Goal: Task Accomplishment & Management: Manage account settings

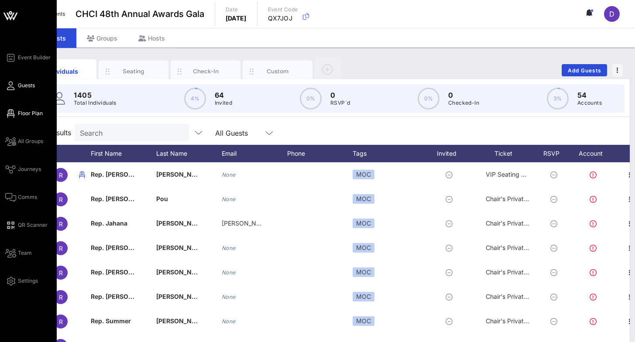
click at [26, 112] on span "Floor Plan" at bounding box center [30, 114] width 25 height 8
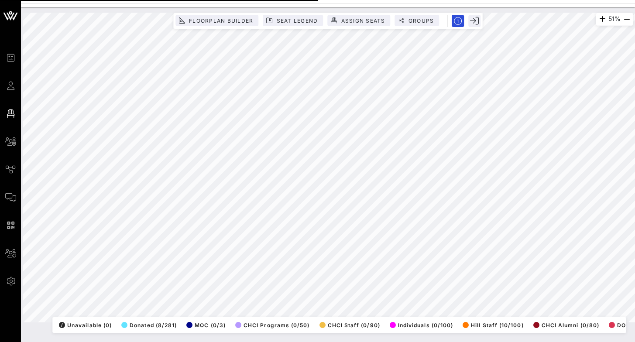
click at [408, 189] on html "Event Builder Guests Floor Plan All Groups Journeys Comms QR Scanner Team Setti…" at bounding box center [317, 171] width 635 height 342
click at [408, 61] on html "Event Builder Guests Floor Plan All Groups Journeys Comms QR Scanner Team Setti…" at bounding box center [317, 171] width 635 height 342
click at [182, 189] on div "87% Floorplan Builder Seat Legend Assign Seats Groups Exit All Reserved Shared …" at bounding box center [328, 168] width 610 height 310
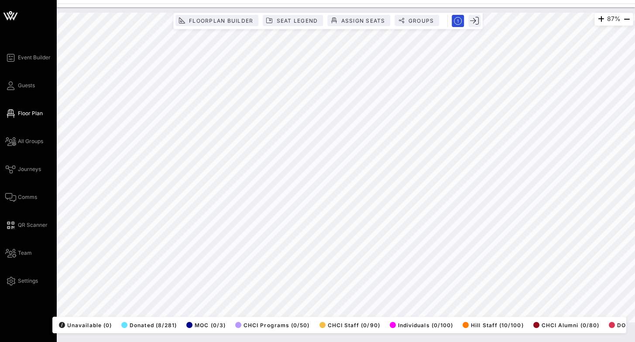
click at [0, 189] on div "Event Builder Guests Floor Plan All Groups Journeys Comms QR Scanner Team Setti…" at bounding box center [317, 171] width 635 height 342
click at [14, 189] on div "Event Builder Guests Floor Plan All Groups Journeys Comms QR Scanner Team Setti…" at bounding box center [317, 171] width 635 height 342
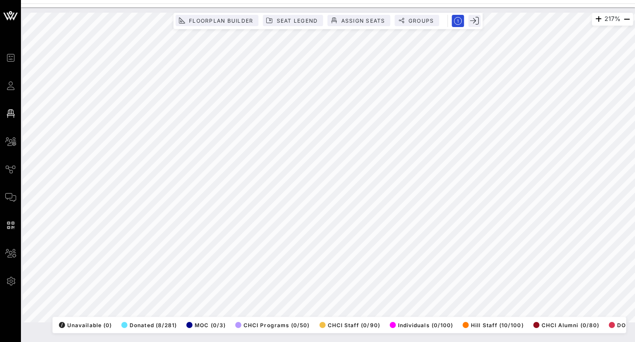
click at [408, 116] on html "Event Builder Guests Floor Plan All Groups Journeys Comms QR Scanner Team Setti…" at bounding box center [317, 171] width 635 height 342
click at [210, 189] on div "217% Floorplan Builder Seat Legend Assign Seats Groups Exit All Reserved Shared…" at bounding box center [328, 168] width 610 height 310
click at [216, 189] on html "Event Builder Guests Floor Plan All Groups Journeys Comms QR Scanner Team Setti…" at bounding box center [317, 171] width 635 height 342
click at [272, 189] on html "Event Builder Guests Floor Plan All Groups Journeys Comms QR Scanner Team Setti…" at bounding box center [317, 171] width 635 height 342
click at [285, 189] on html "Event Builder Guests Floor Plan All Groups Journeys Comms QR Scanner Team Setti…" at bounding box center [317, 171] width 635 height 342
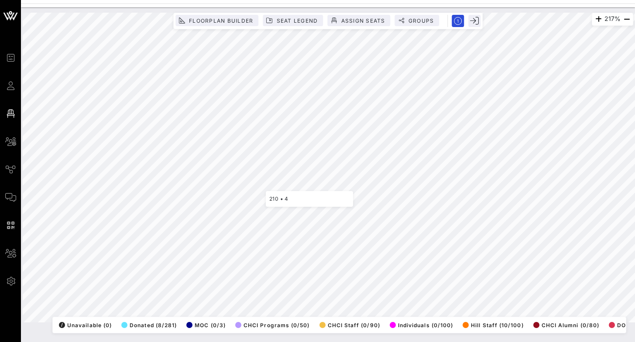
click at [324, 0] on html "Event Builder Guests Floor Plan All Groups Journeys Comms QR Scanner Team Setti…" at bounding box center [317, 171] width 635 height 342
click at [315, 6] on div "Event Builder Guests Floor Plan All Groups Journeys Comms QR Scanner Team Setti…" at bounding box center [317, 171] width 635 height 342
click at [222, 189] on div "217% Floorplan Builder Seat Legend Assign Seats Groups Exit All Reserved Shared…" at bounding box center [328, 174] width 614 height 335
click at [365, 0] on html "Event Builder Guests Floor Plan All Groups Journeys Comms QR Scanner Team Setti…" at bounding box center [317, 171] width 635 height 342
click at [361, 0] on html "Event Builder Guests Floor Plan All Groups Journeys Comms QR Scanner Team Setti…" at bounding box center [317, 171] width 635 height 342
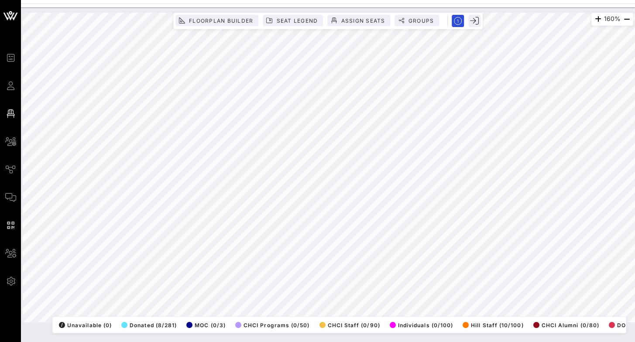
click at [337, 189] on html "Event Builder Guests Floor Plan All Groups Journeys Comms QR Scanner Team Setti…" at bounding box center [317, 171] width 635 height 342
click at [308, 189] on html "Event Builder Guests Floor Plan All Groups Journeys Comms QR Scanner Team Setti…" at bounding box center [317, 171] width 635 height 342
click at [234, 189] on html "Event Builder Guests Floor Plan All Groups Journeys Comms QR Scanner Team Setti…" at bounding box center [317, 171] width 635 height 342
click at [270, 0] on html "Event Builder Guests Floor Plan All Groups Journeys Comms QR Scanner Team Setti…" at bounding box center [317, 171] width 635 height 342
click at [245, 8] on div "97% Floorplan Builder Seat Legend Assign Seats Groups Exit All Reserved Shared …" at bounding box center [327, 167] width 621 height 320
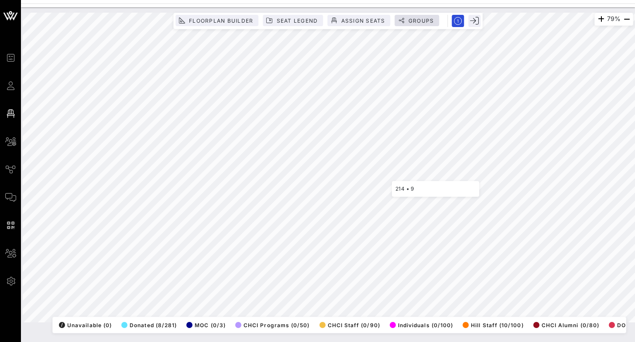
click at [407, 22] on div "79% Floorplan Builder Seat Legend Assign Seats Groups Exit All Reserved Shared …" at bounding box center [328, 168] width 610 height 310
click at [313, 189] on div "79% Floorplan Builder Seat Legend Assign Seats Groups Exit All Reserved Shared …" at bounding box center [328, 174] width 614 height 335
click at [408, 0] on html "Event Builder Guests Floor Plan All Groups Journeys Comms QR Scanner Team Setti…" at bounding box center [317, 171] width 635 height 342
click at [408, 189] on html "Event Builder Guests Floor Plan All Groups Journeys Comms QR Scanner Team Setti…" at bounding box center [317, 171] width 635 height 342
click at [408, 0] on html "Event Builder Guests Floor Plan All Groups Journeys Comms QR Scanner Team Setti…" at bounding box center [317, 171] width 635 height 342
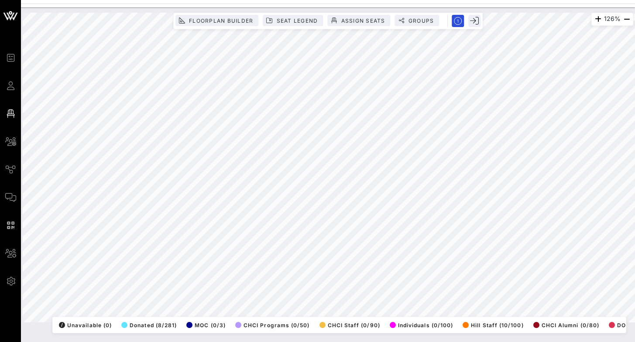
click at [408, 189] on html "Event Builder Guests Floor Plan All Groups Journeys Comms QR Scanner Team Setti…" at bounding box center [317, 171] width 635 height 342
click at [377, 28] on div "126% Floorplan Builder Seat Legend Assign Seats Groups Exit All Reserved Shared…" at bounding box center [328, 168] width 610 height 310
click at [374, 27] on div "126% Floorplan Builder Seat Legend Assign Seats Groups Exit All Reserved Shared…" at bounding box center [328, 168] width 610 height 310
click at [408, 189] on html "Event Builder Guests Floor Plan All Groups Journeys Comms QR Scanner Team Setti…" at bounding box center [317, 171] width 635 height 342
click at [353, 189] on html "Event Builder Guests Floor Plan All Groups Journeys Comms QR Scanner Team Setti…" at bounding box center [317, 171] width 635 height 342
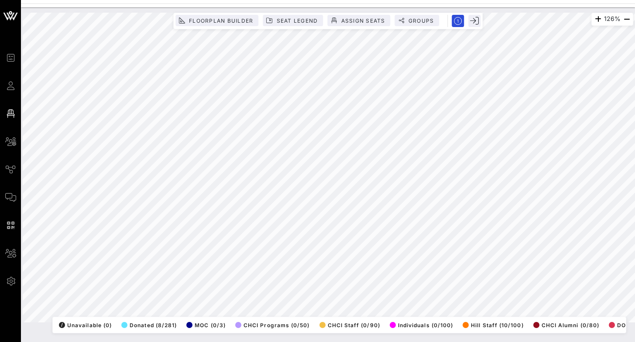
click at [325, 189] on html "Event Builder Guests Floor Plan All Groups Journeys Comms QR Scanner Team Setti…" at bounding box center [317, 171] width 635 height 342
click at [114, 189] on div "126% Floorplan Builder Seat Legend Assign Seats Groups Exit All Reserved Shared…" at bounding box center [328, 168] width 610 height 310
click at [270, 189] on div "126% Floorplan Builder Seat Legend Assign Seats Groups Exit All Reserved Shared…" at bounding box center [328, 168] width 610 height 310
drag, startPoint x: 210, startPoint y: 310, endPoint x: 134, endPoint y: 332, distance: 79.3
click at [134, 189] on div "126% Floorplan Builder Seat Legend Assign Seats Groups Exit All Reserved Shared…" at bounding box center [328, 168] width 610 height 310
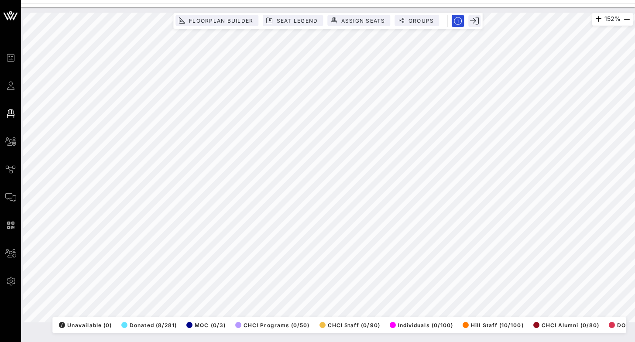
click at [408, 78] on html "Event Builder Guests Floor Plan All Groups Journeys Comms QR Scanner Team Setti…" at bounding box center [317, 171] width 635 height 342
click at [408, 128] on html "Event Builder Guests Floor Plan All Groups Journeys Comms QR Scanner Team Setti…" at bounding box center [317, 171] width 635 height 342
click at [408, 189] on html "Event Builder Guests Floor Plan All Groups Journeys Comms QR Scanner Team Setti…" at bounding box center [317, 171] width 635 height 342
click at [408, 82] on html "Event Builder Guests Floor Plan All Groups Journeys Comms QR Scanner Team Setti…" at bounding box center [317, 171] width 635 height 342
click at [359, 10] on div "36% Floorplan Builder Seat Legend Assign Seats Groups Exit All Reserved Shared …" at bounding box center [327, 167] width 621 height 320
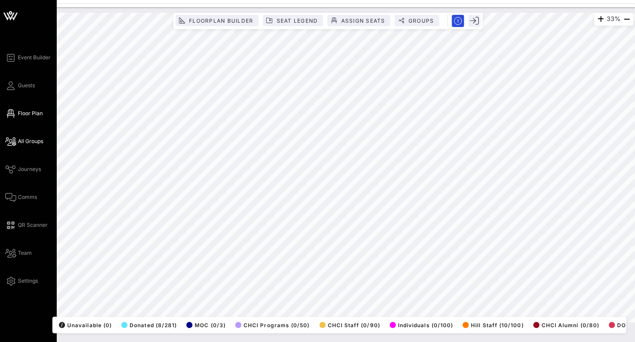
click at [32, 140] on span "All Groups" at bounding box center [30, 141] width 25 height 8
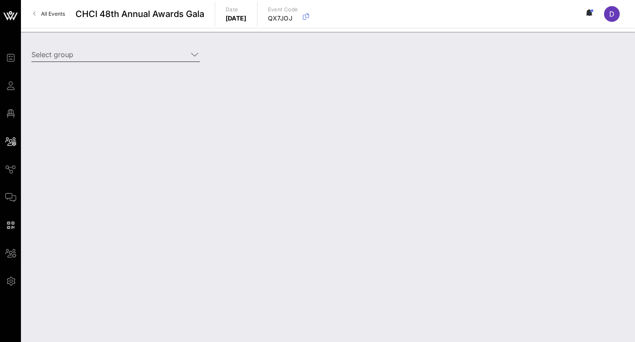
click at [195, 55] on icon at bounding box center [195, 54] width 8 height 10
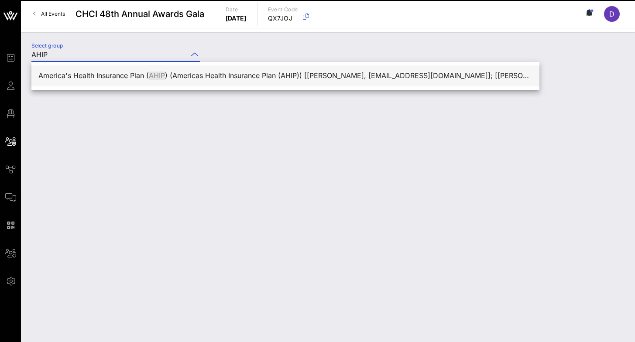
click at [182, 69] on div "America's Health Insurance Plan ( AHIP ) (Americas Health Insurance Plan (AHIP)…" at bounding box center [285, 75] width 494 height 19
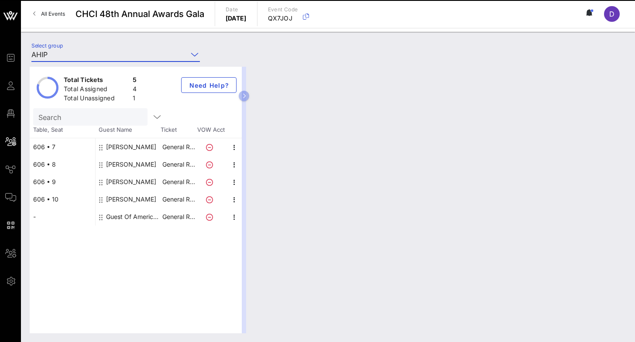
type input "America's Health Insurance Plan (AHIP) (Americas Health Insurance Plan (AHIP)) …"
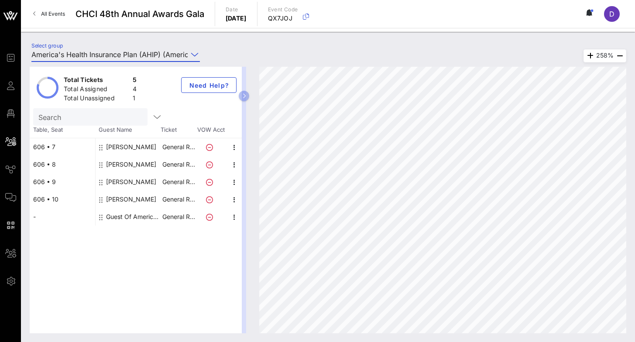
drag, startPoint x: 161, startPoint y: 246, endPoint x: 126, endPoint y: 245, distance: 35.3
click at [126, 189] on div "Total Tickets 5 Total Assigned 4 Total Unassigned 1 Need Help? Search Table, Se…" at bounding box center [136, 200] width 212 height 267
drag, startPoint x: 180, startPoint y: 236, endPoint x: 152, endPoint y: 238, distance: 28.4
click at [153, 189] on div "Total Tickets 5 Total Assigned 4 Total Unassigned 1 Need Help? Search Table, Se…" at bounding box center [136, 200] width 212 height 267
click at [113, 189] on div "Total Tickets 5 Total Assigned 4 Total Unassigned 1 Need Help? Search Table, Se…" at bounding box center [136, 200] width 212 height 267
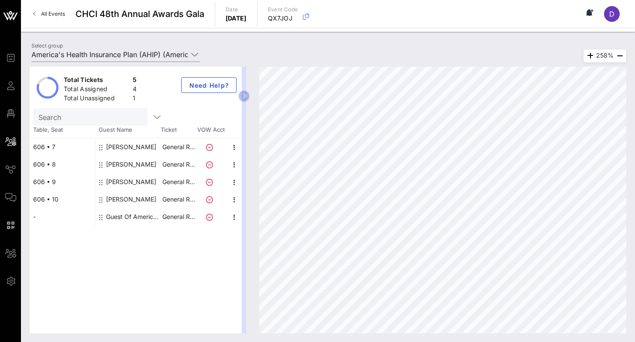
click at [44, 150] on div "606 • 7" at bounding box center [62, 146] width 65 height 17
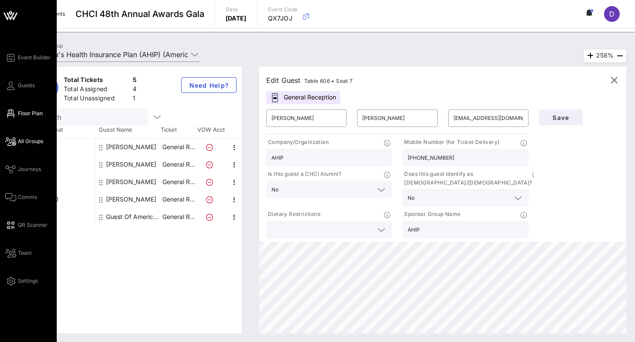
click at [17, 116] on link "Floor Plan" at bounding box center [24, 113] width 38 height 10
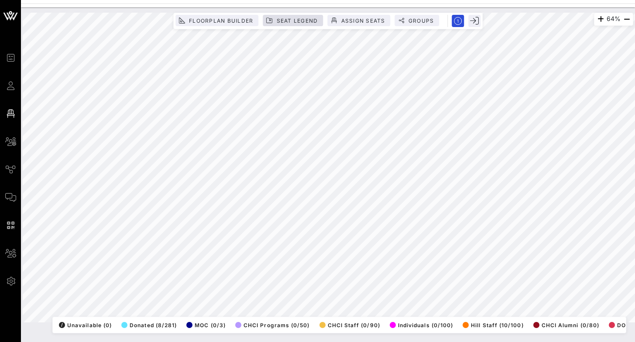
click at [300, 20] on span "Seat Legend" at bounding box center [297, 20] width 42 height 7
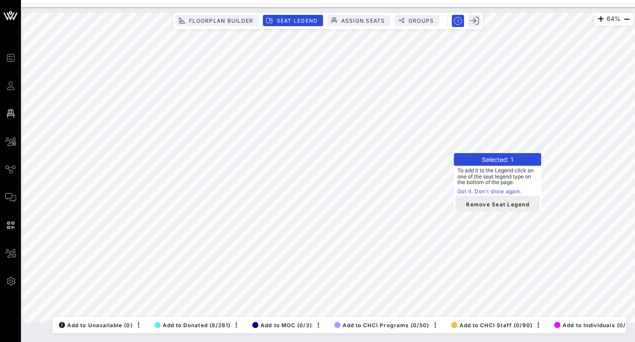
click at [408, 189] on span "Remove Seat Legend" at bounding box center [497, 204] width 71 height 8
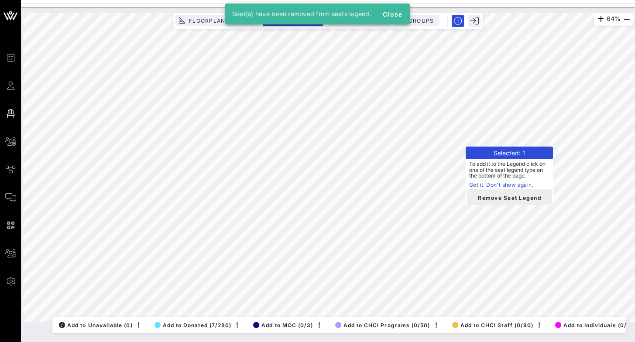
click at [408, 189] on span "Remove Seat Legend" at bounding box center [509, 197] width 71 height 8
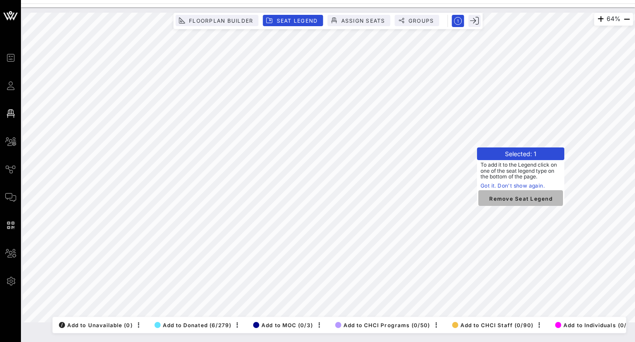
click at [408, 189] on span "Remove Seat Legend" at bounding box center [520, 198] width 71 height 8
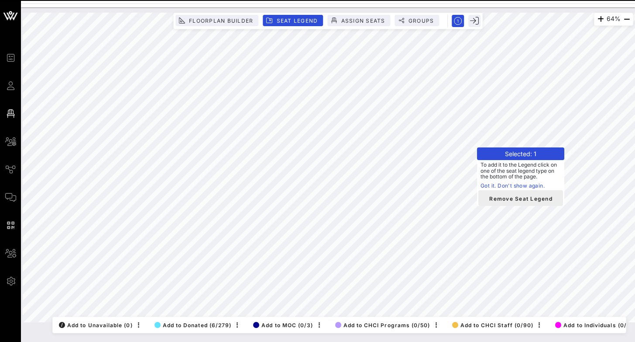
click at [408, 189] on span "Remove Seat Legend" at bounding box center [520, 198] width 71 height 8
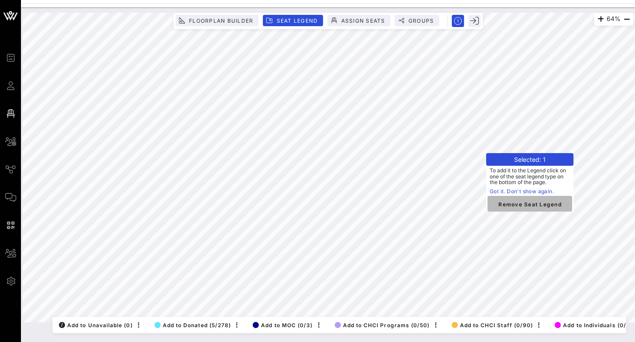
click at [408, 189] on span "Remove Seat Legend" at bounding box center [529, 204] width 71 height 8
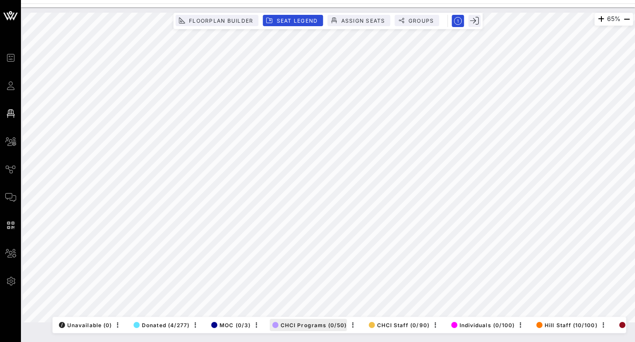
click at [332, 189] on div "65% Floorplan Builder Seat Legend Assign Seats Groups Exit All Reserved Shared …" at bounding box center [328, 168] width 610 height 310
click at [408, 109] on html "Event Builder Guests Floor Plan All Groups Journeys Comms QR Scanner Team Setti…" at bounding box center [317, 171] width 635 height 342
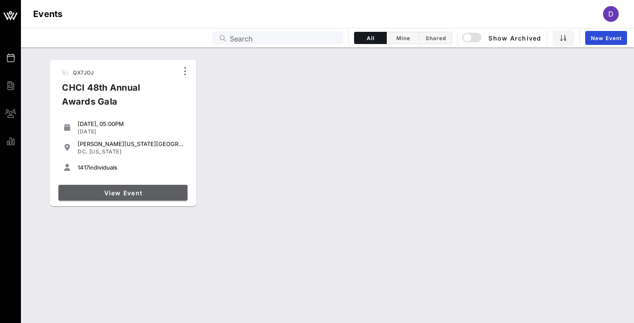
click at [115, 185] on link "View Event" at bounding box center [122, 193] width 129 height 16
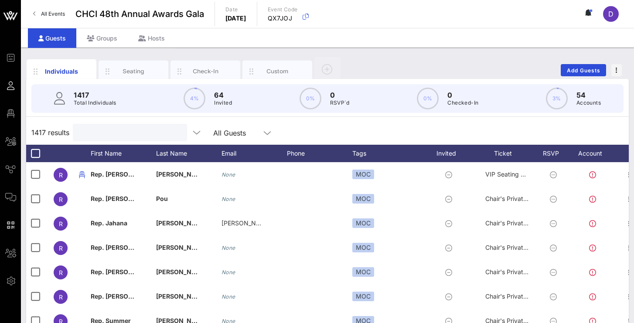
click at [106, 134] on input "text" at bounding box center [129, 132] width 102 height 11
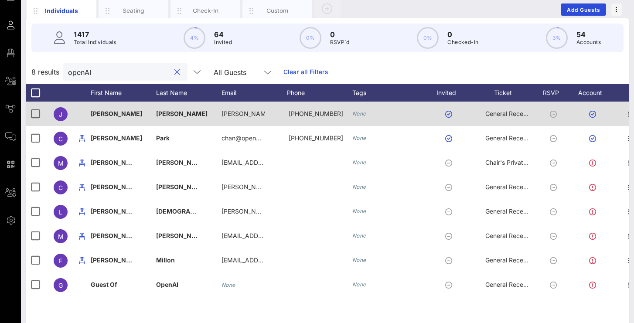
scroll to position [75, 0]
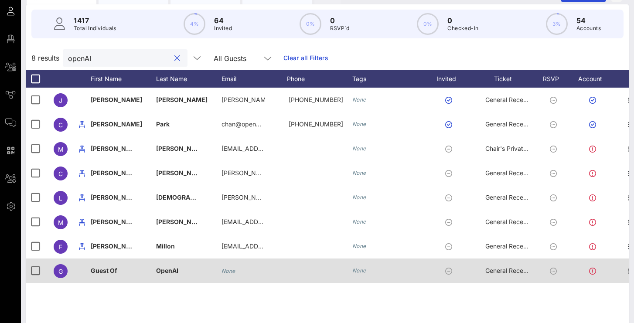
type input "openAI"
click at [101, 273] on span "Guest Of" at bounding box center [104, 270] width 27 height 7
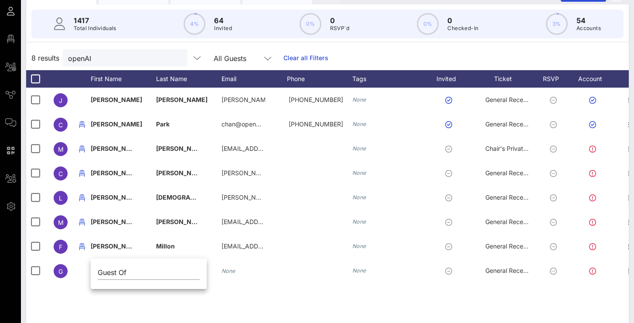
click at [236, 293] on div "J Justin Oswald joswald@o… +18456424954 None General Reception C Chan Park chan…" at bounding box center [327, 219] width 603 height 262
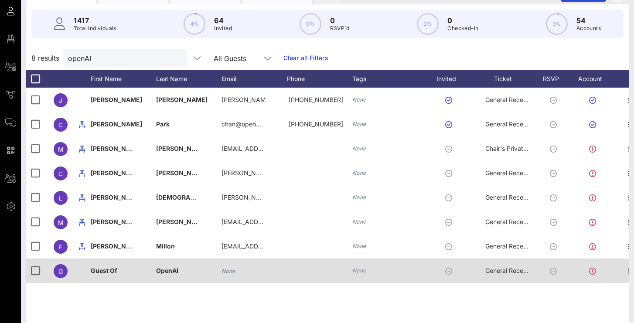
click at [551, 273] on icon at bounding box center [553, 271] width 7 height 7
click at [555, 272] on icon at bounding box center [553, 271] width 7 height 7
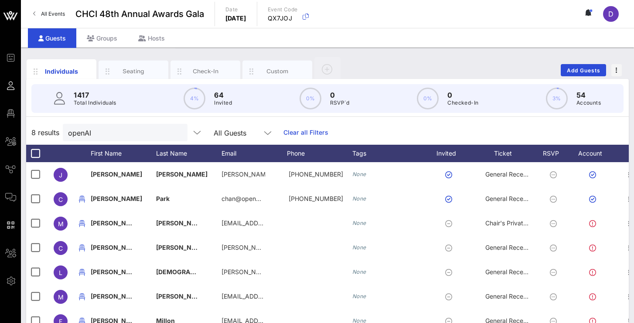
scroll to position [0, 0]
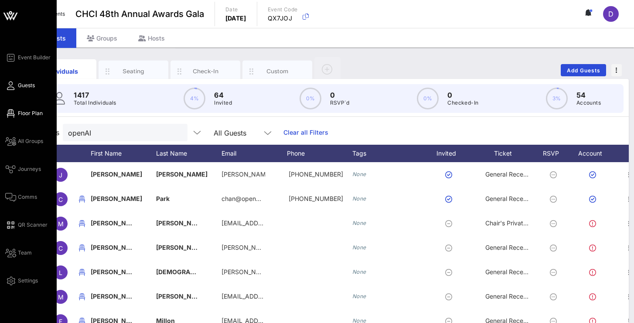
click at [24, 116] on span "Floor Plan" at bounding box center [30, 114] width 25 height 8
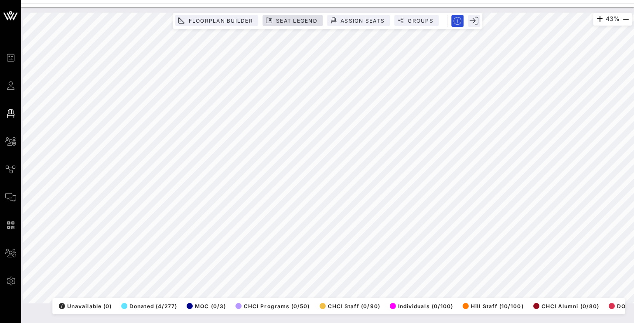
click at [287, 19] on span "Seat Legend" at bounding box center [297, 20] width 42 height 7
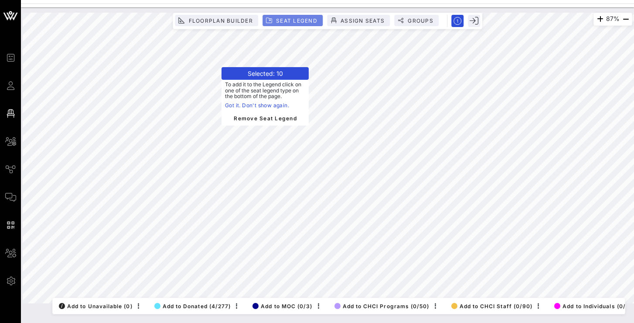
click at [284, 24] on span "Seat Legend" at bounding box center [297, 20] width 42 height 7
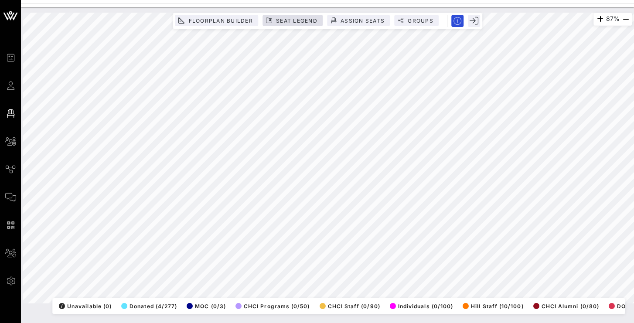
click at [283, 24] on button "Seat Legend" at bounding box center [293, 20] width 60 height 11
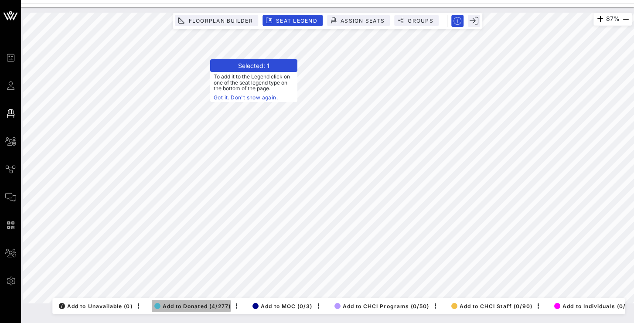
click at [186, 307] on span "Add to Donated (4/277)" at bounding box center [192, 306] width 77 height 7
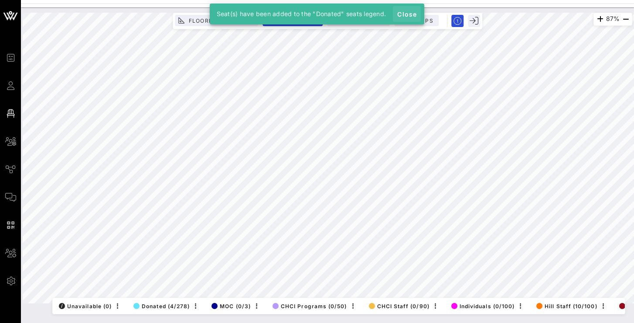
click at [410, 13] on span "Close" at bounding box center [407, 13] width 21 height 7
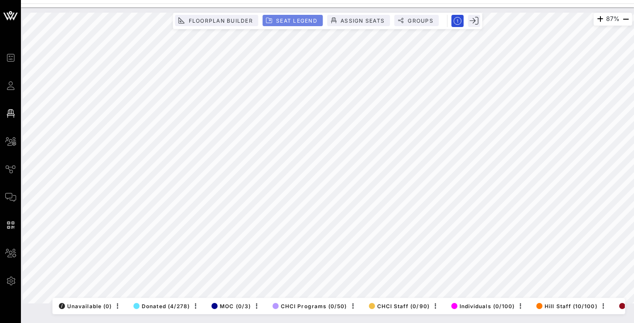
click at [298, 23] on span "Seat Legend" at bounding box center [297, 20] width 42 height 7
